Goal: Transaction & Acquisition: Purchase product/service

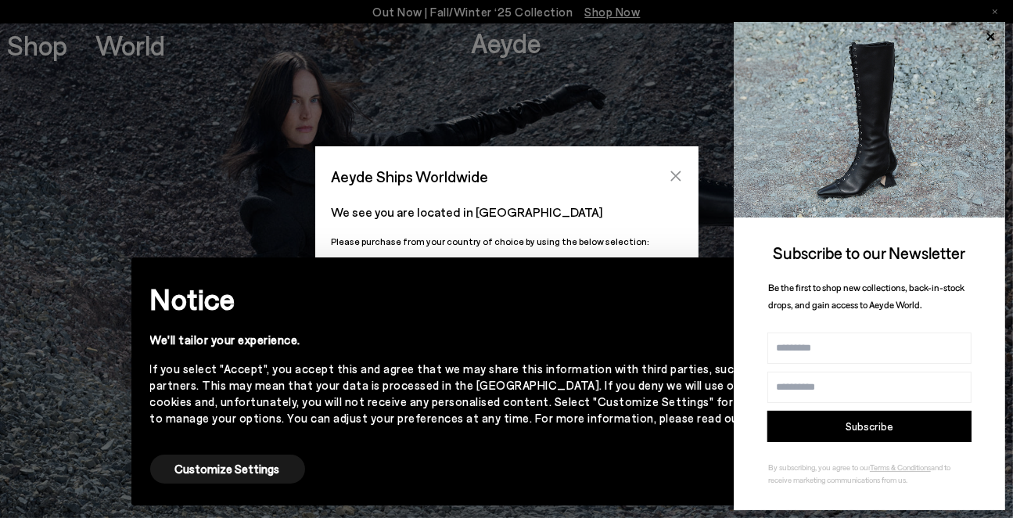
click at [682, 175] on button "Close" at bounding box center [675, 175] width 23 height 23
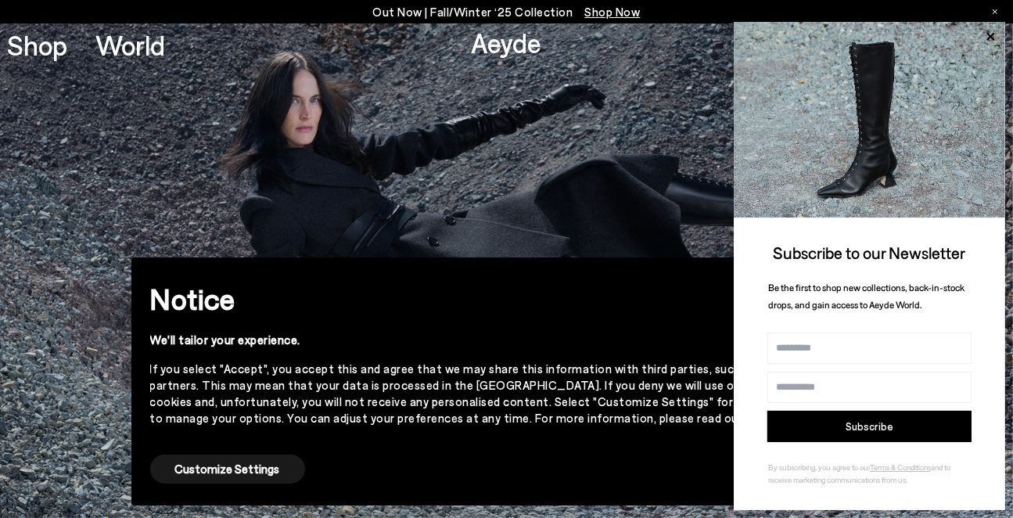
click at [994, 11] on icon at bounding box center [994, 11] width 5 height 5
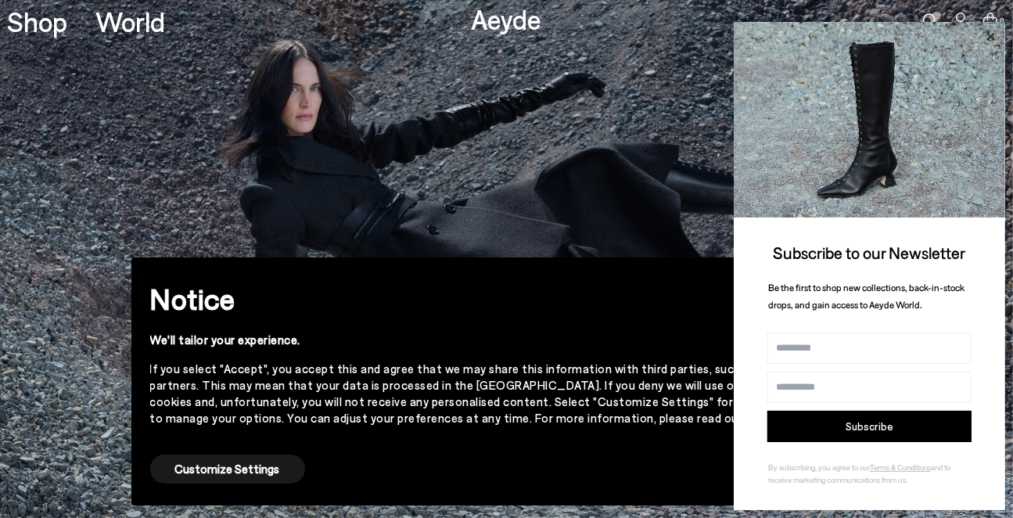
click at [988, 31] on icon at bounding box center [990, 37] width 20 height 20
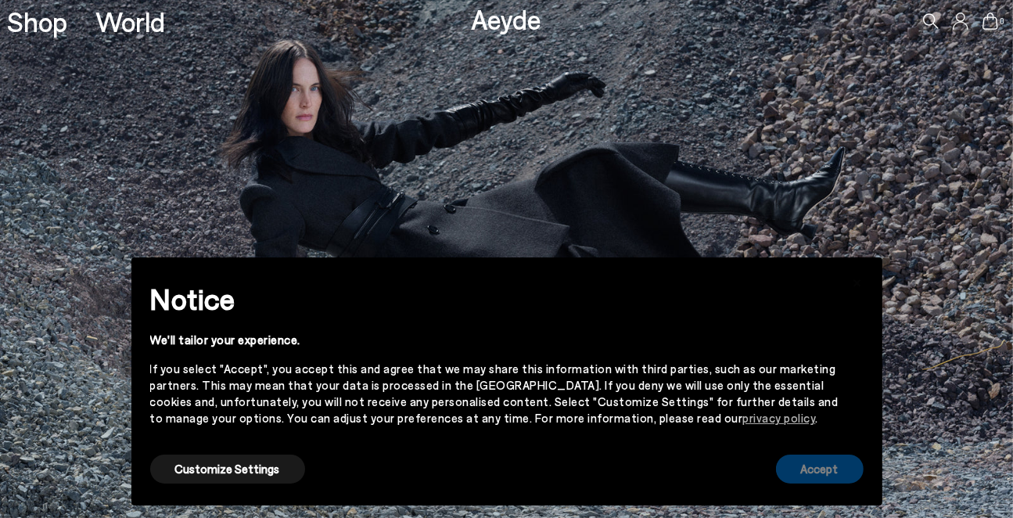
click at [814, 467] on button "Accept" at bounding box center [820, 468] width 88 height 29
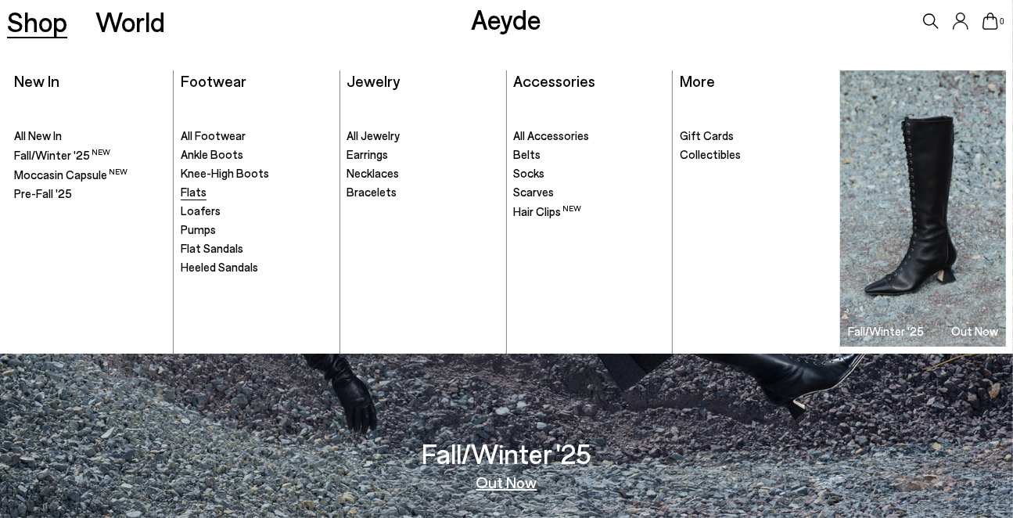
click at [196, 190] on span "Flats" at bounding box center [194, 192] width 26 height 14
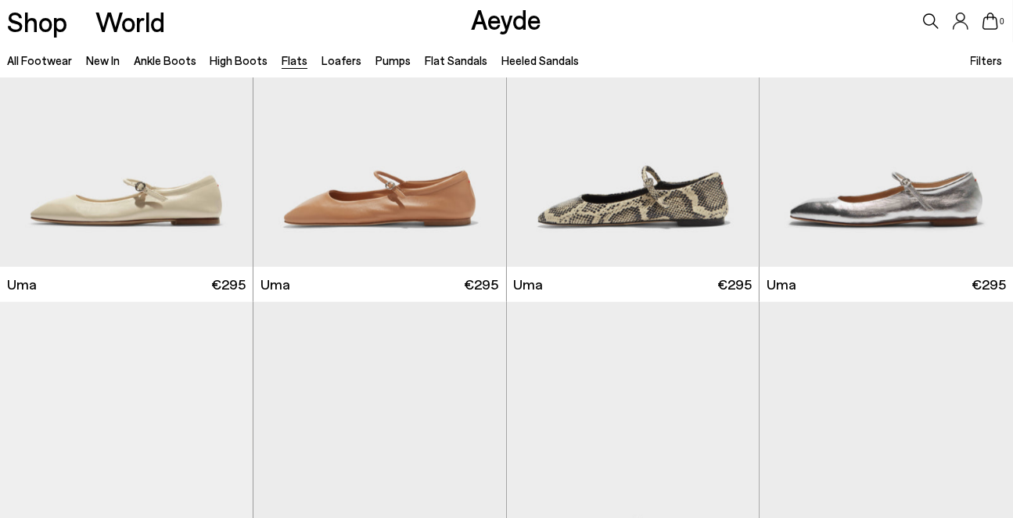
scroll to position [1802, 0]
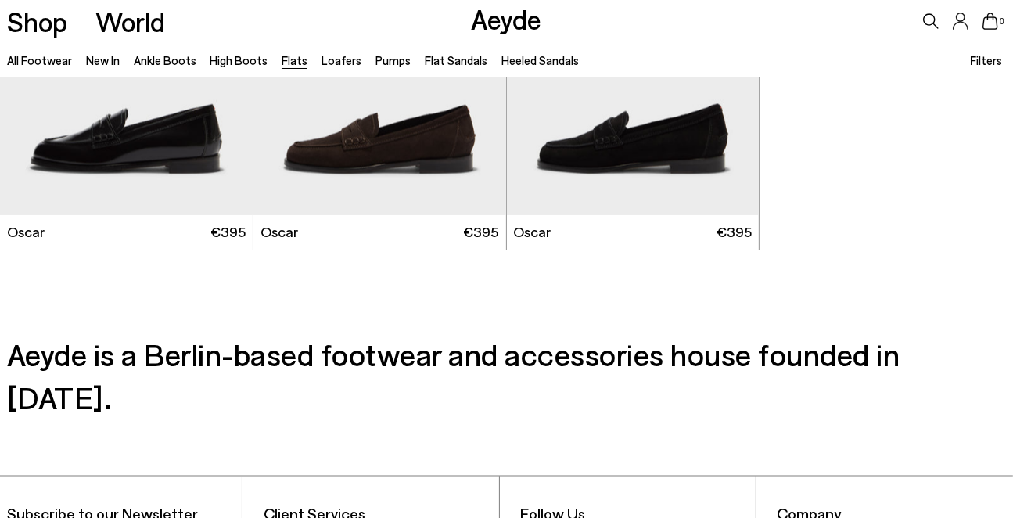
scroll to position [7588, 0]
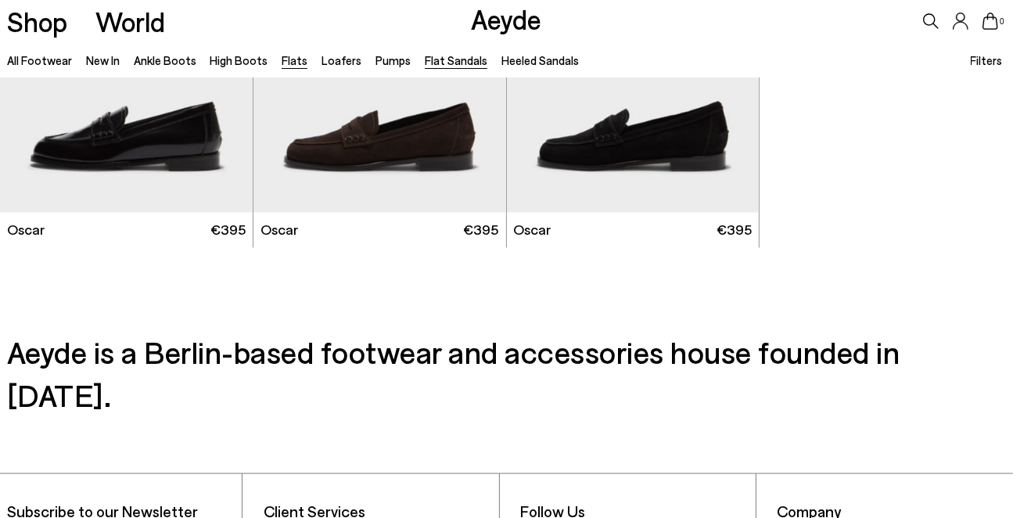
click at [451, 59] on link "Flat Sandals" at bounding box center [456, 60] width 63 height 14
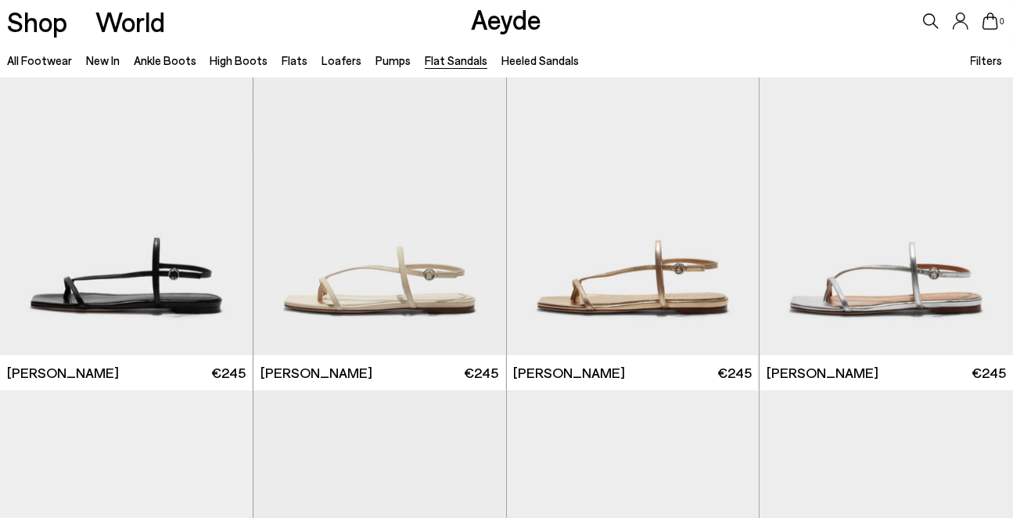
scroll to position [1452, 0]
click at [472, 204] on div "Next slide" at bounding box center [474, 201] width 47 height 47
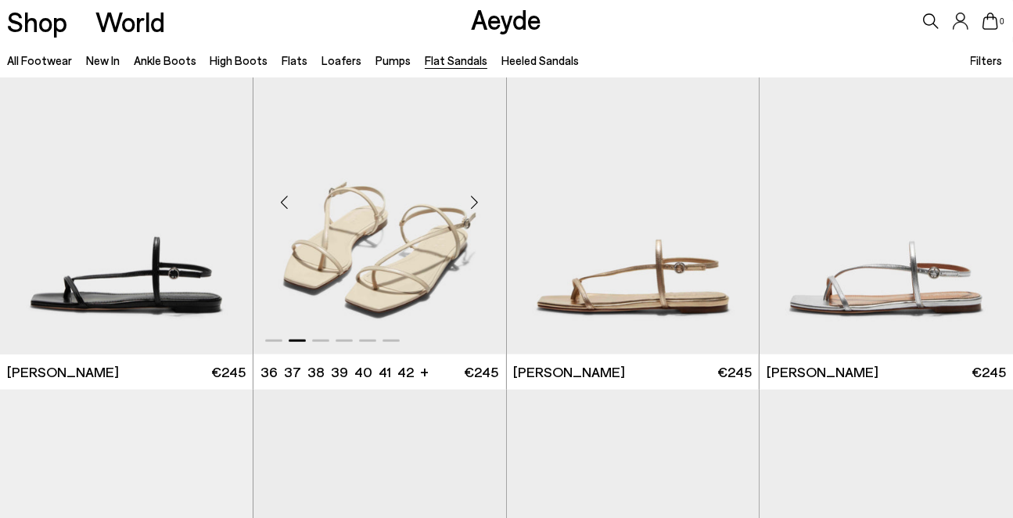
click at [472, 204] on div "Next slide" at bounding box center [474, 201] width 47 height 47
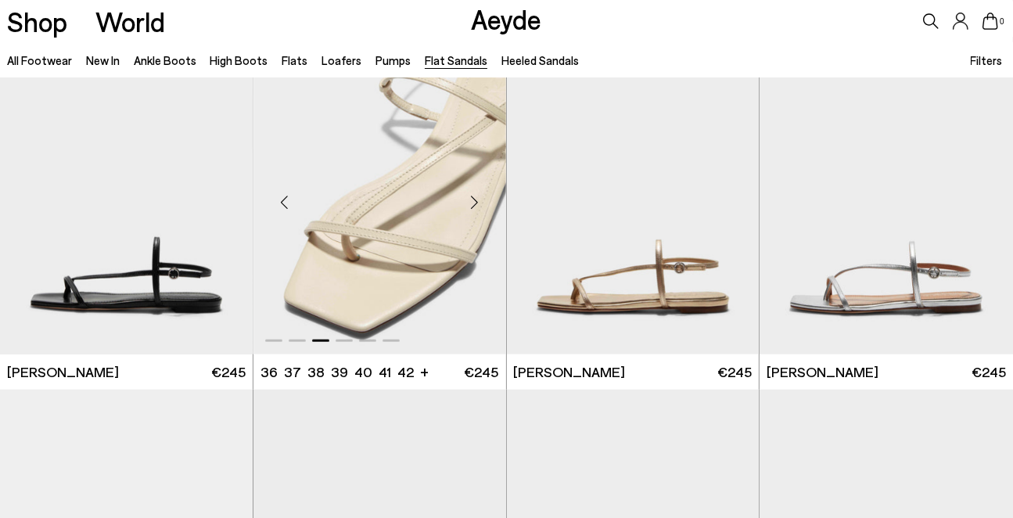
click at [472, 204] on div "Next slide" at bounding box center [474, 201] width 47 height 47
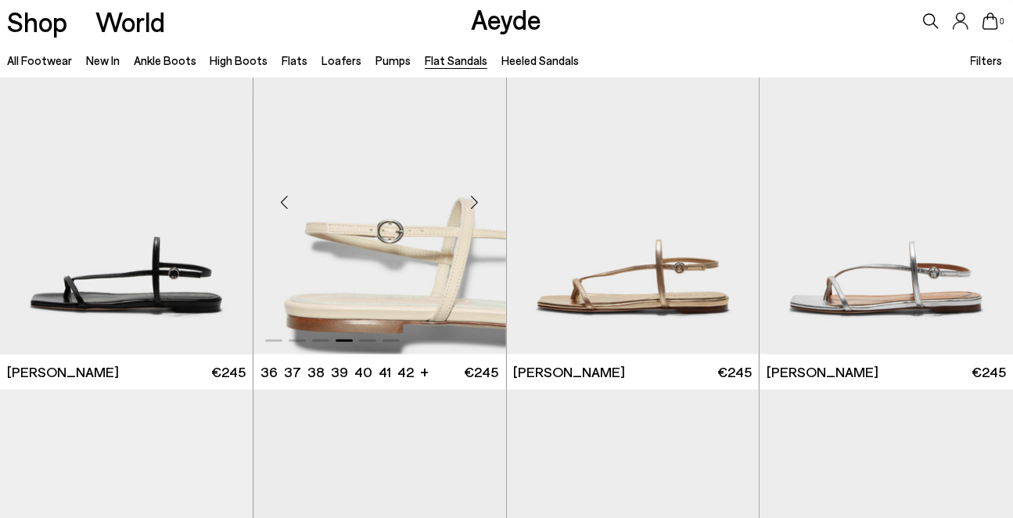
click at [472, 204] on div "Next slide" at bounding box center [474, 201] width 47 height 47
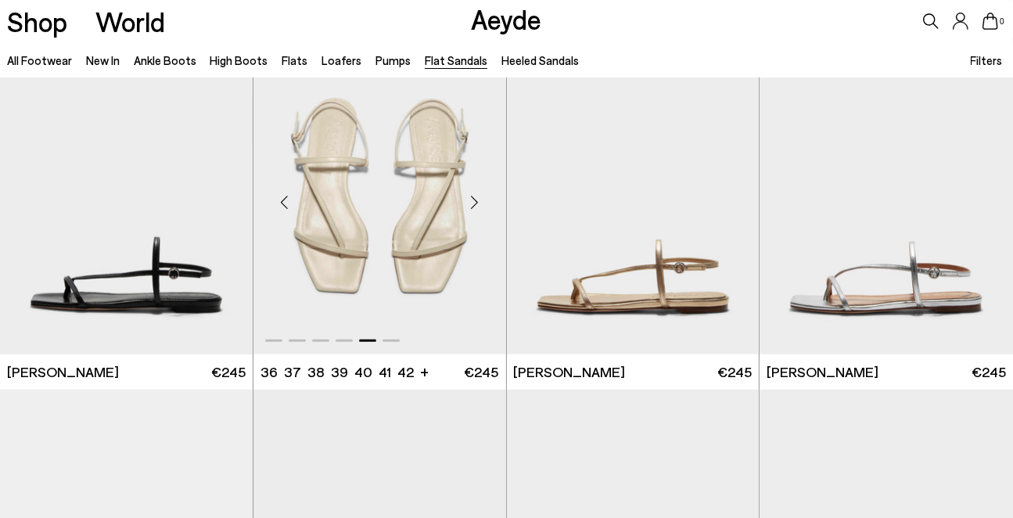
click at [472, 204] on div "Next slide" at bounding box center [474, 201] width 47 height 47
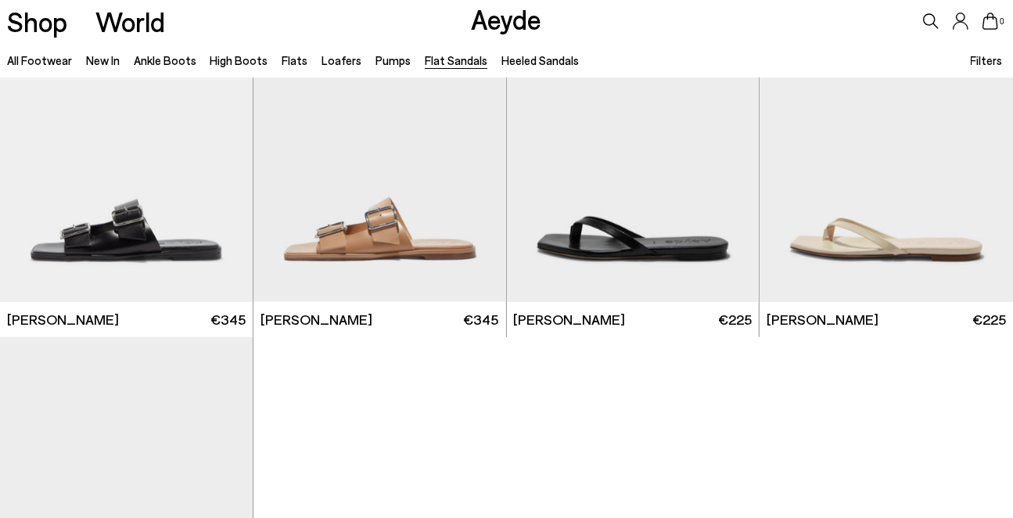
scroll to position [1757, 0]
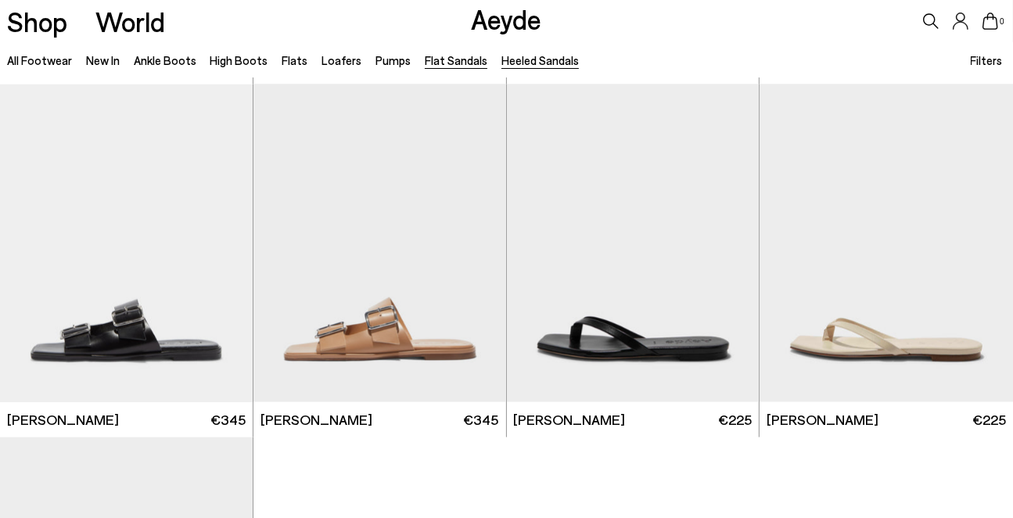
click at [519, 63] on link "Heeled Sandals" at bounding box center [539, 60] width 77 height 14
